Goal: Task Accomplishment & Management: Manage account settings

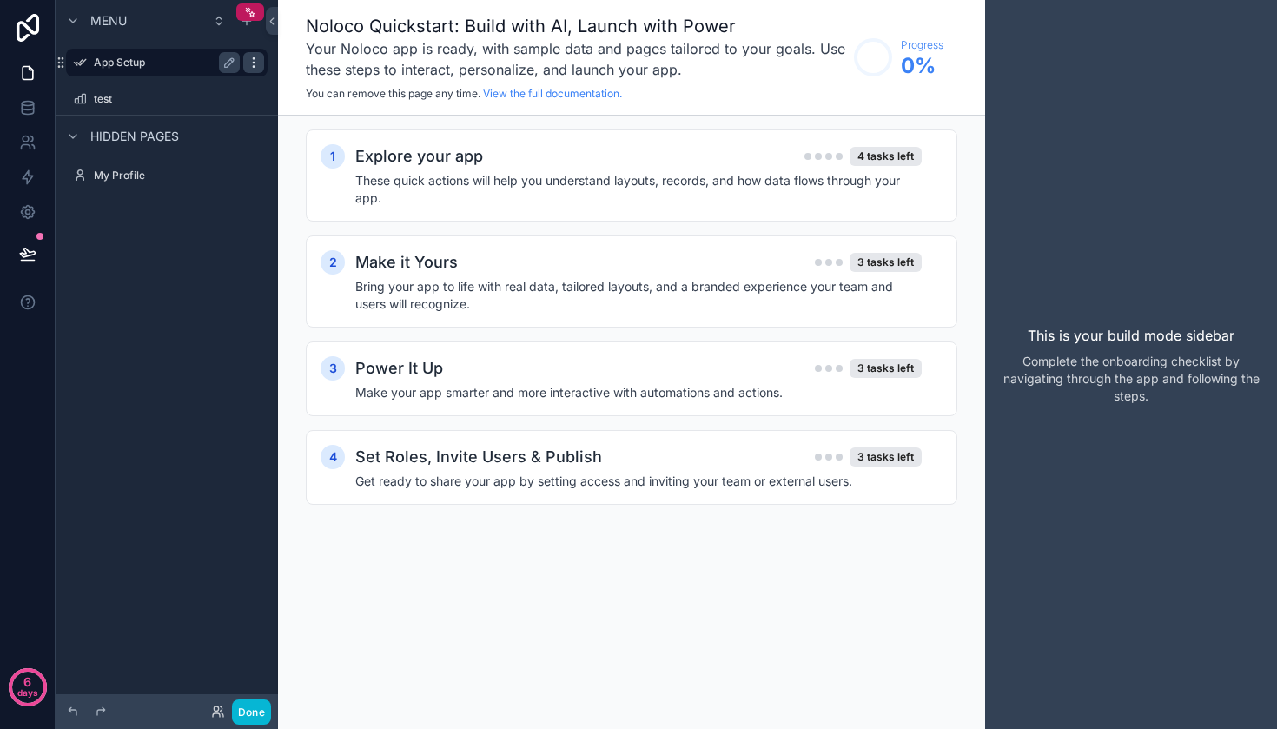
click at [259, 64] on icon "scrollable content" at bounding box center [254, 63] width 14 height 14
click at [312, 76] on span "Remove" at bounding box center [332, 74] width 46 height 17
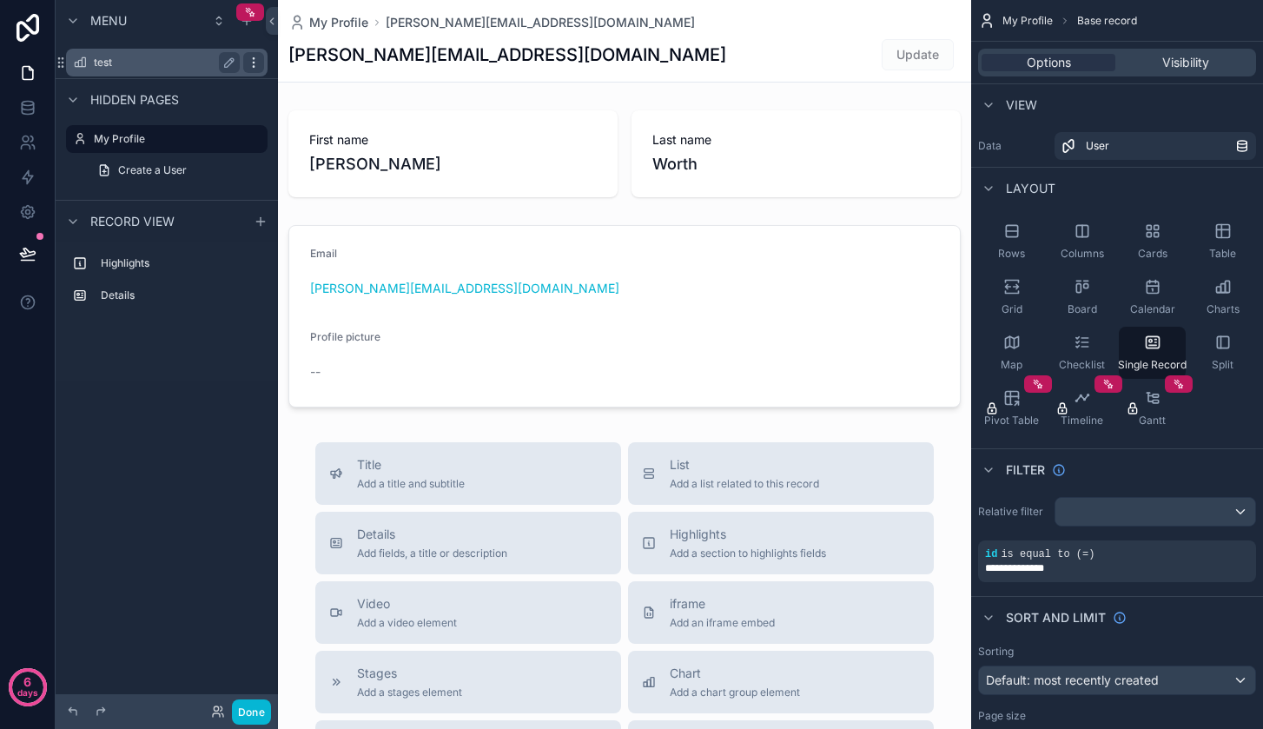
click at [253, 61] on icon "scrollable content" at bounding box center [254, 63] width 14 height 14
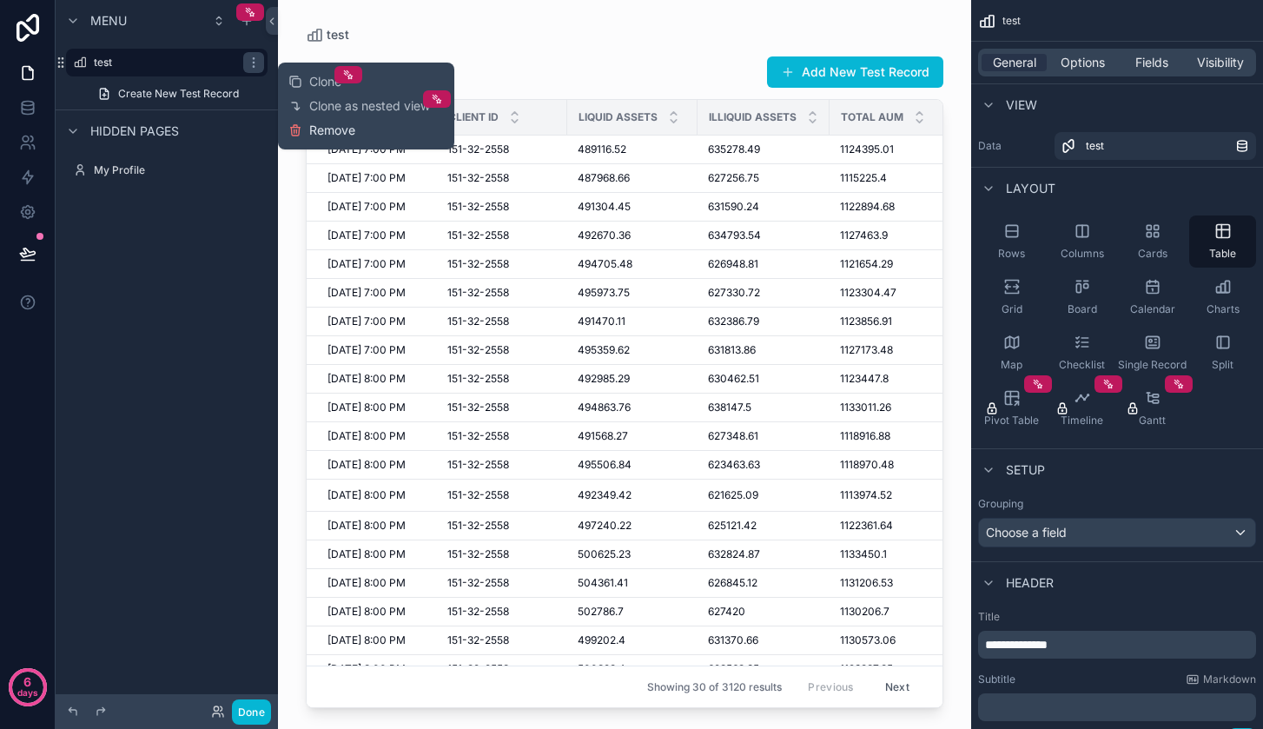
click at [336, 132] on span "Remove" at bounding box center [332, 130] width 46 height 17
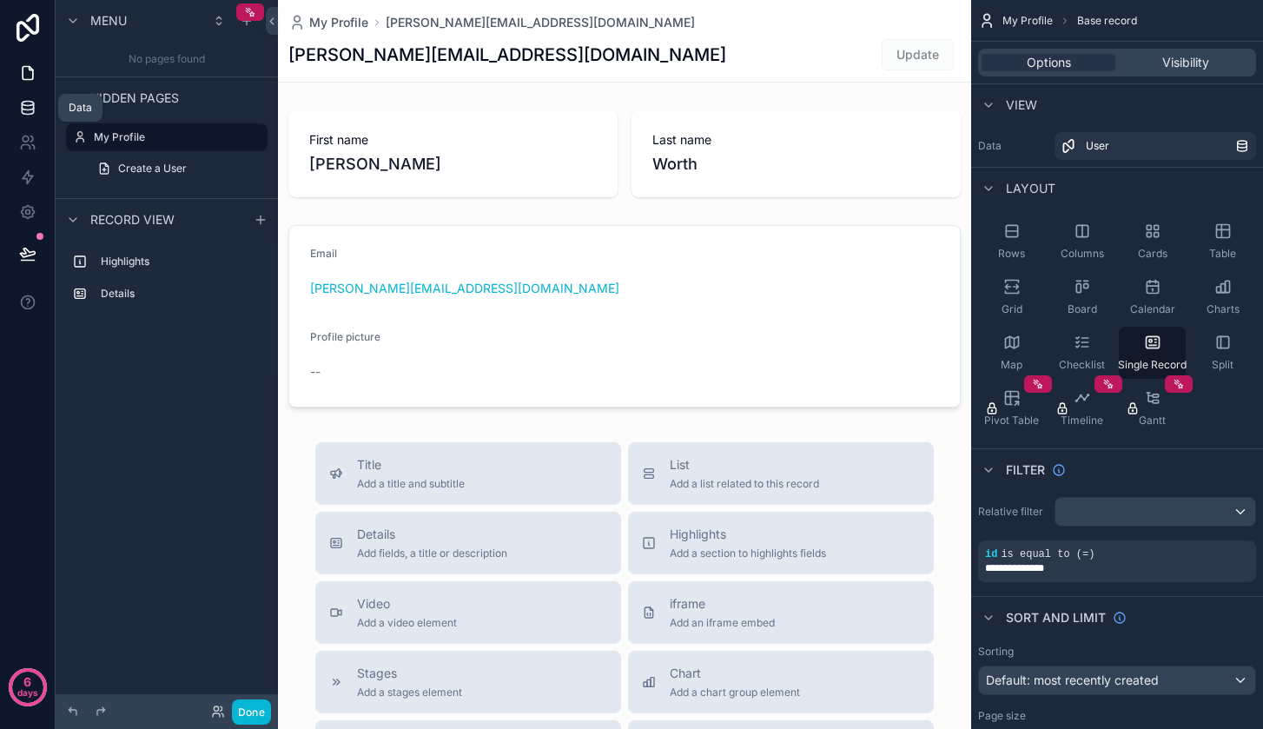
click at [33, 106] on icon at bounding box center [27, 106] width 11 height 7
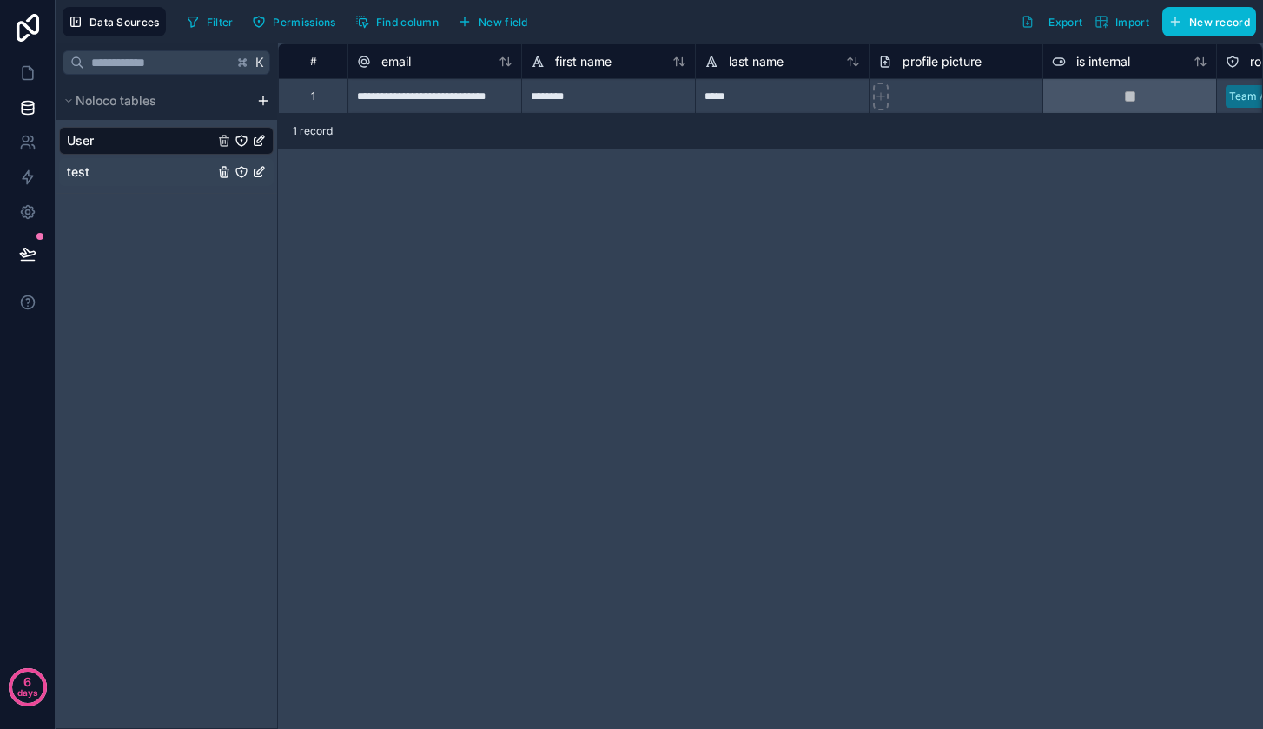
click at [113, 178] on div "test" at bounding box center [166, 172] width 215 height 28
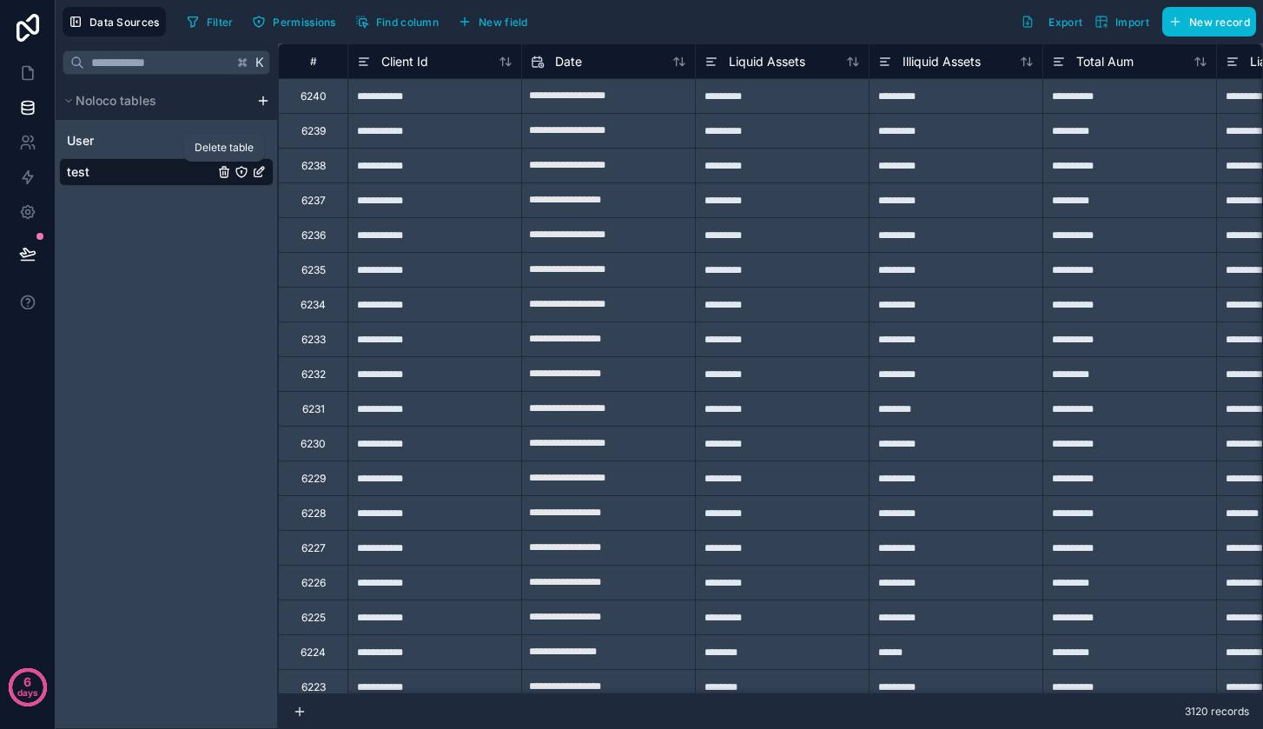
click at [225, 174] on icon "test" at bounding box center [225, 172] width 0 height 3
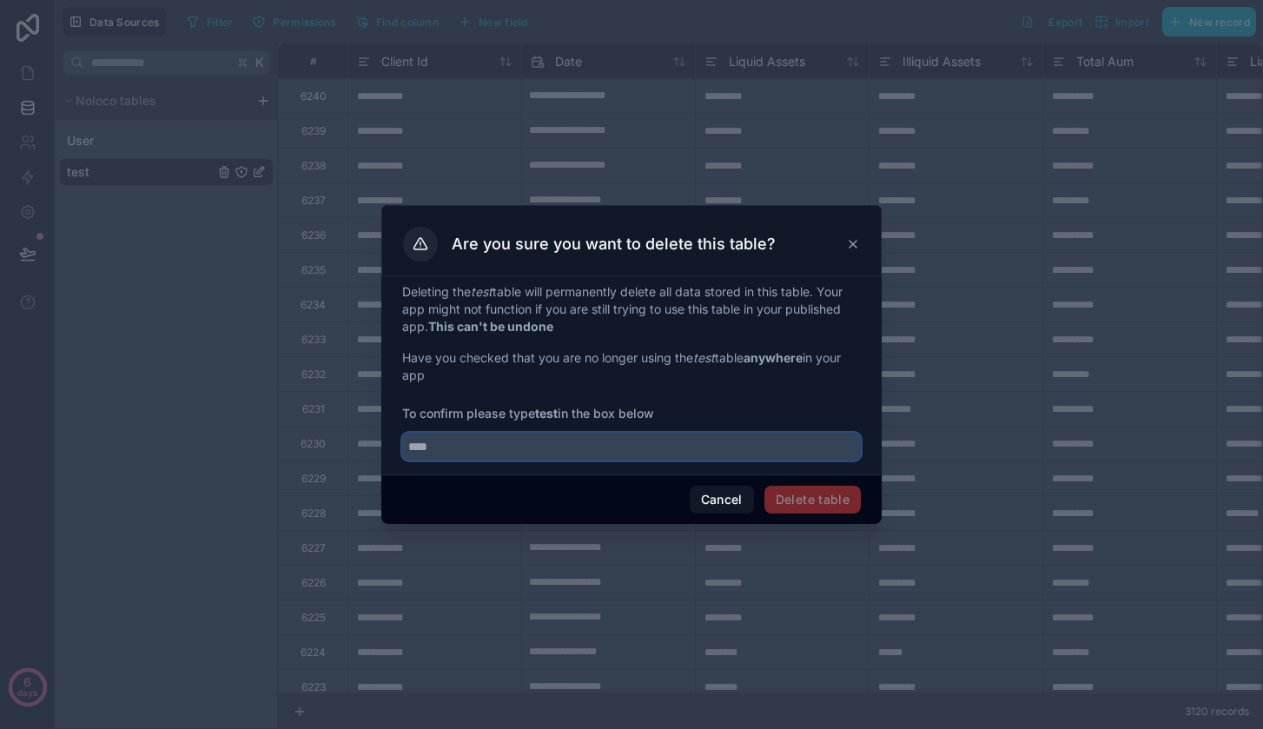
click at [716, 454] on input "text" at bounding box center [631, 447] width 459 height 28
type input "****"
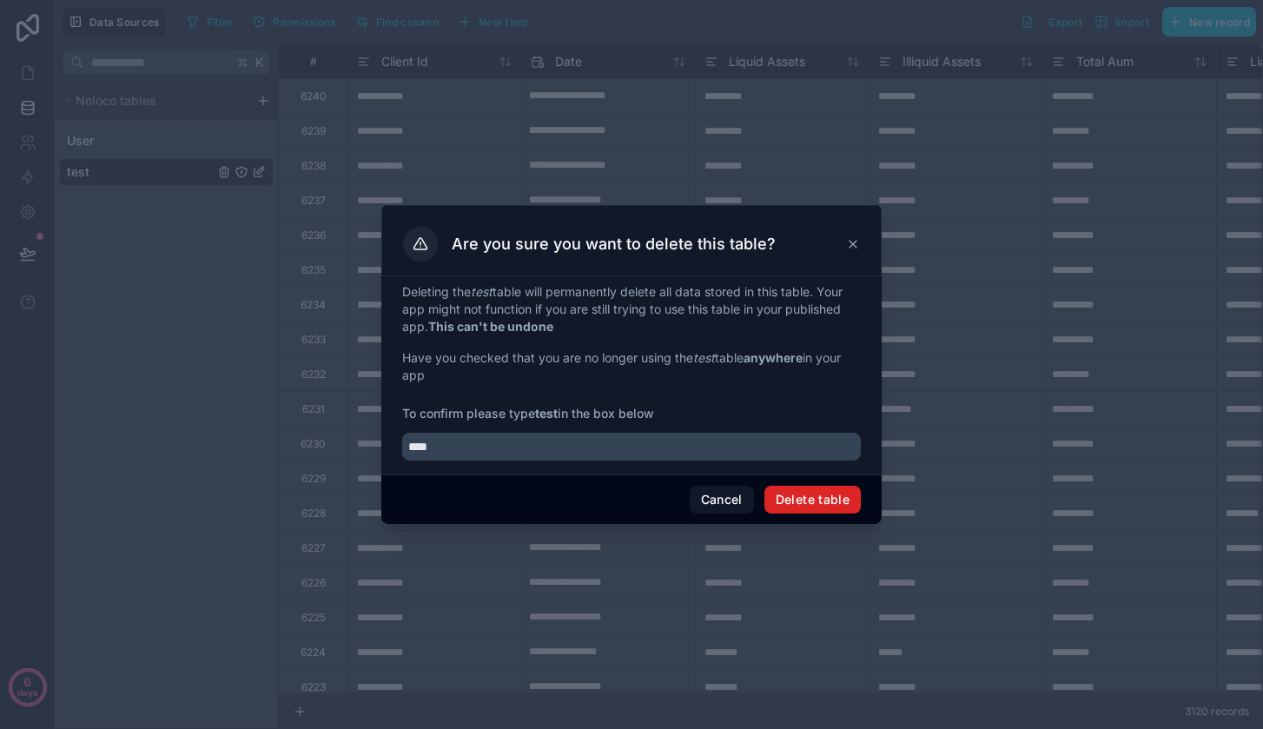
click at [859, 492] on button "Delete table" at bounding box center [812, 500] width 96 height 28
